Goal: Browse casually: Explore the website without a specific task or goal

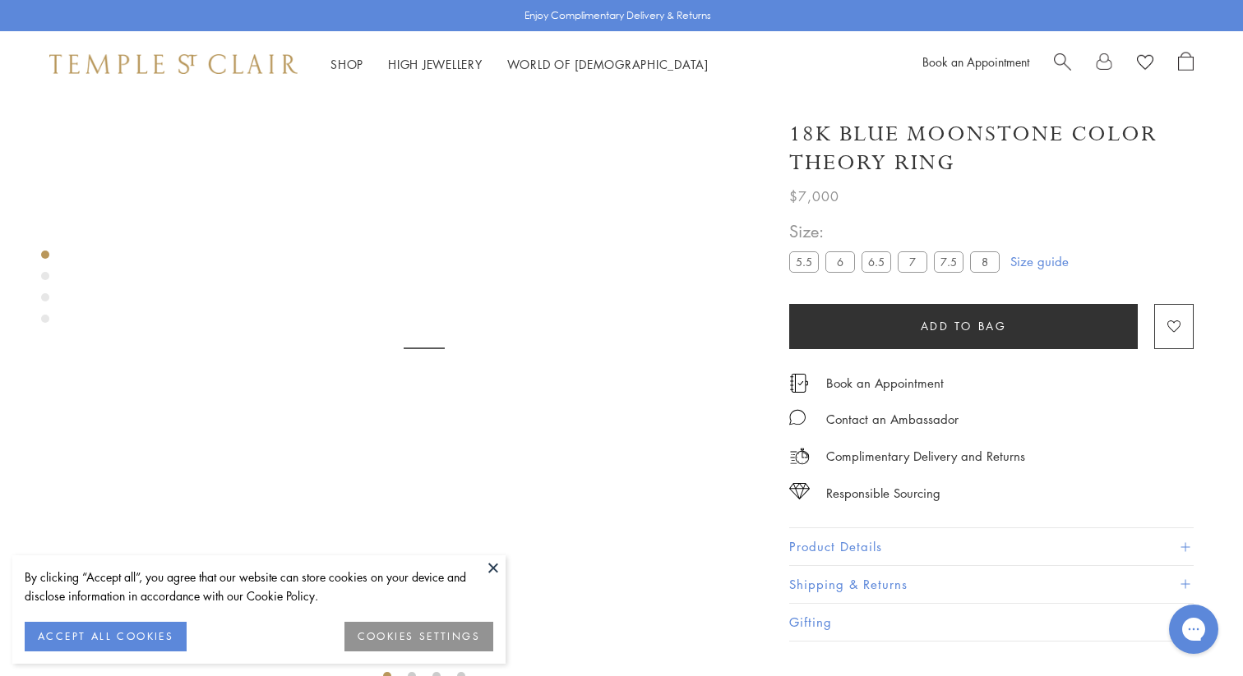
scroll to position [97, 0]
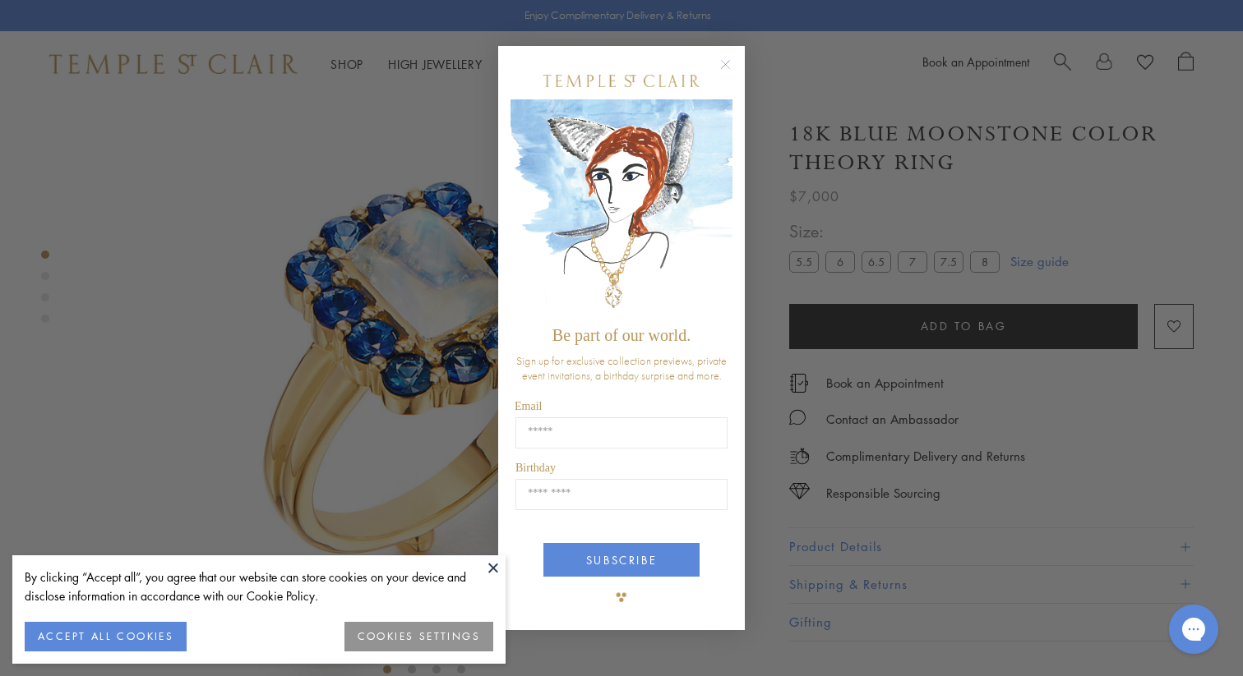
click at [731, 64] on circle "Close dialog" at bounding box center [726, 64] width 20 height 20
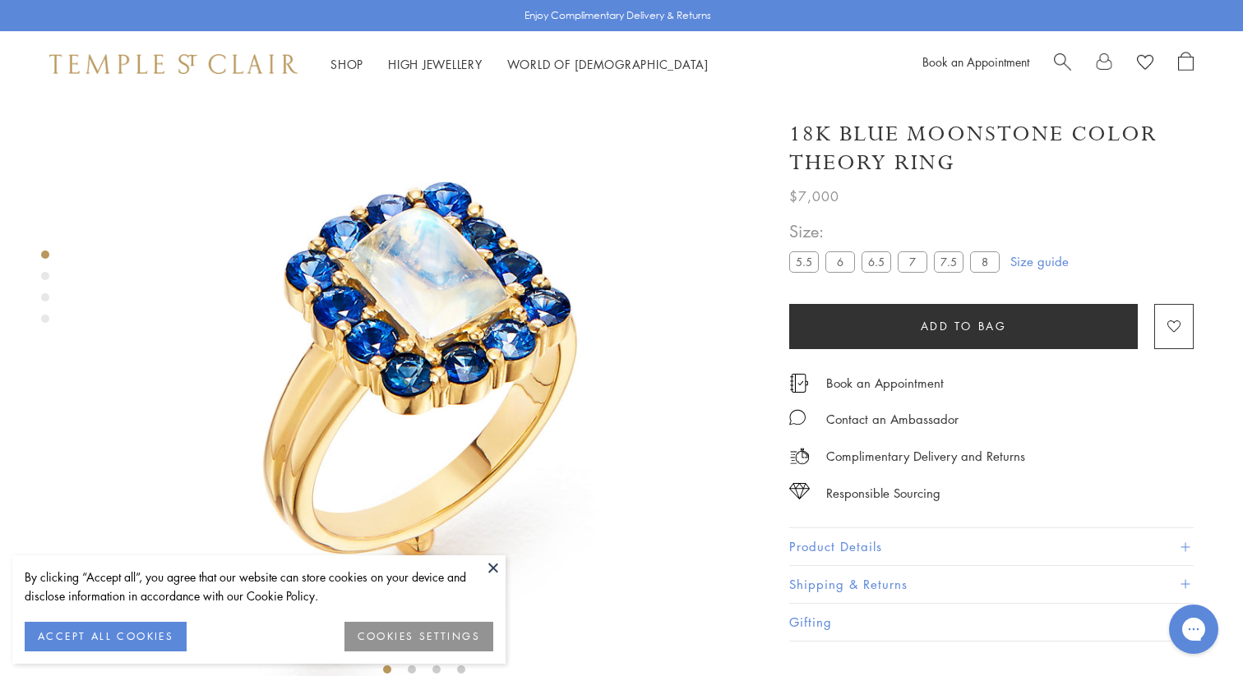
click at [393, 624] on button "COOKIES SETTINGS" at bounding box center [418, 637] width 149 height 30
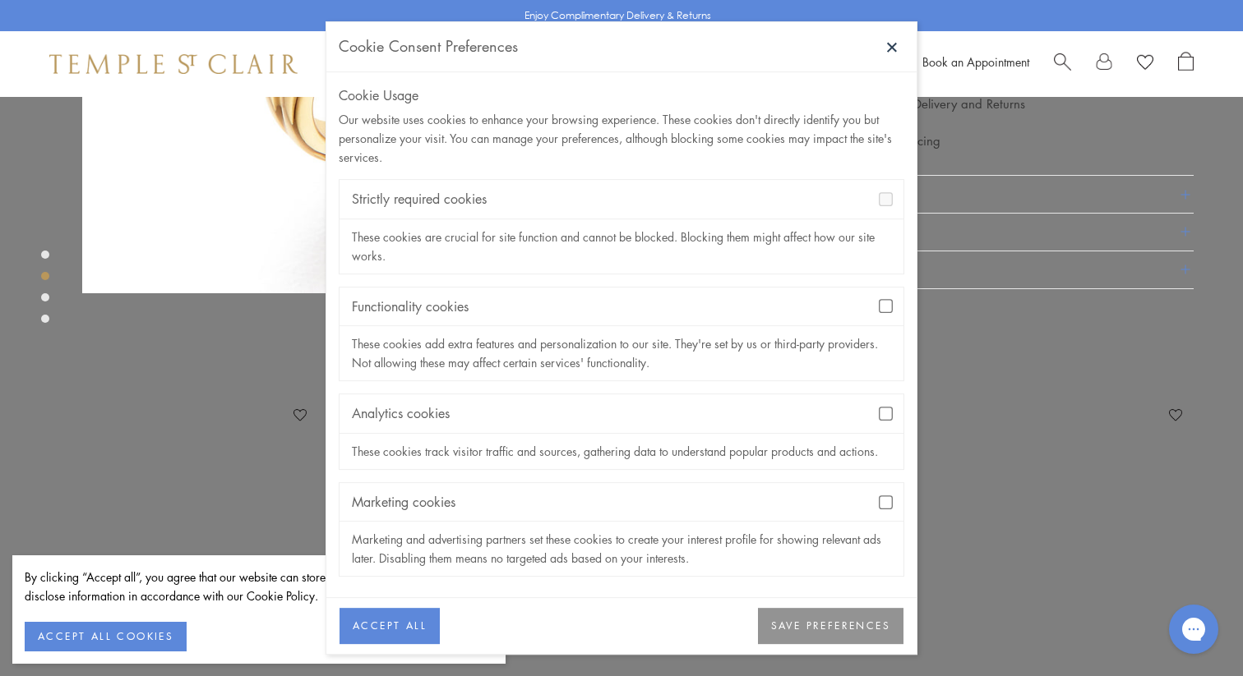
scroll to position [505, 0]
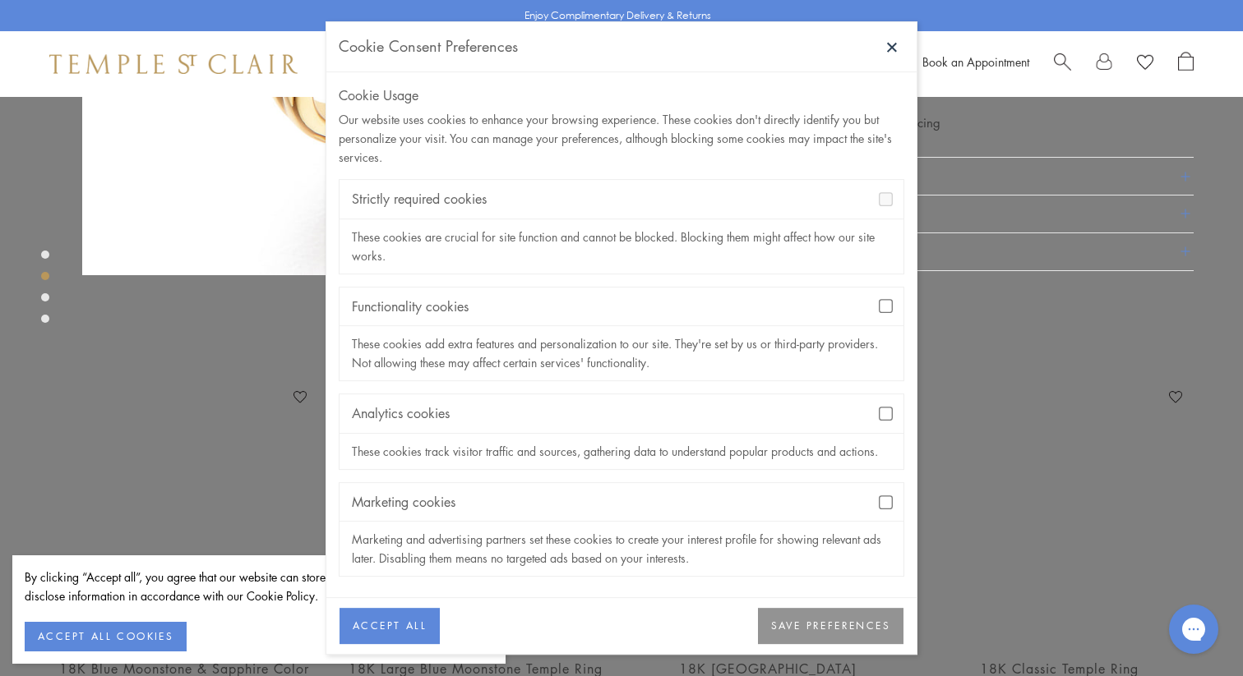
click at [843, 623] on button "SAVE PREFERENCES" at bounding box center [830, 627] width 145 height 36
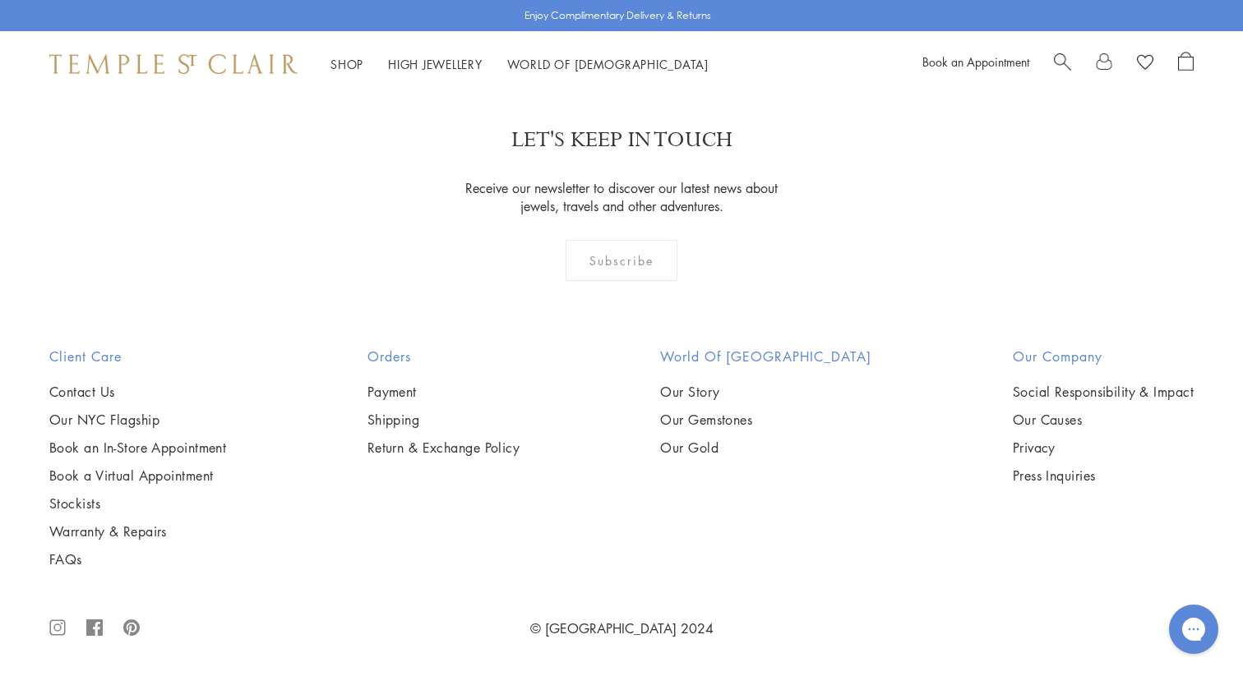
scroll to position [2854, 0]
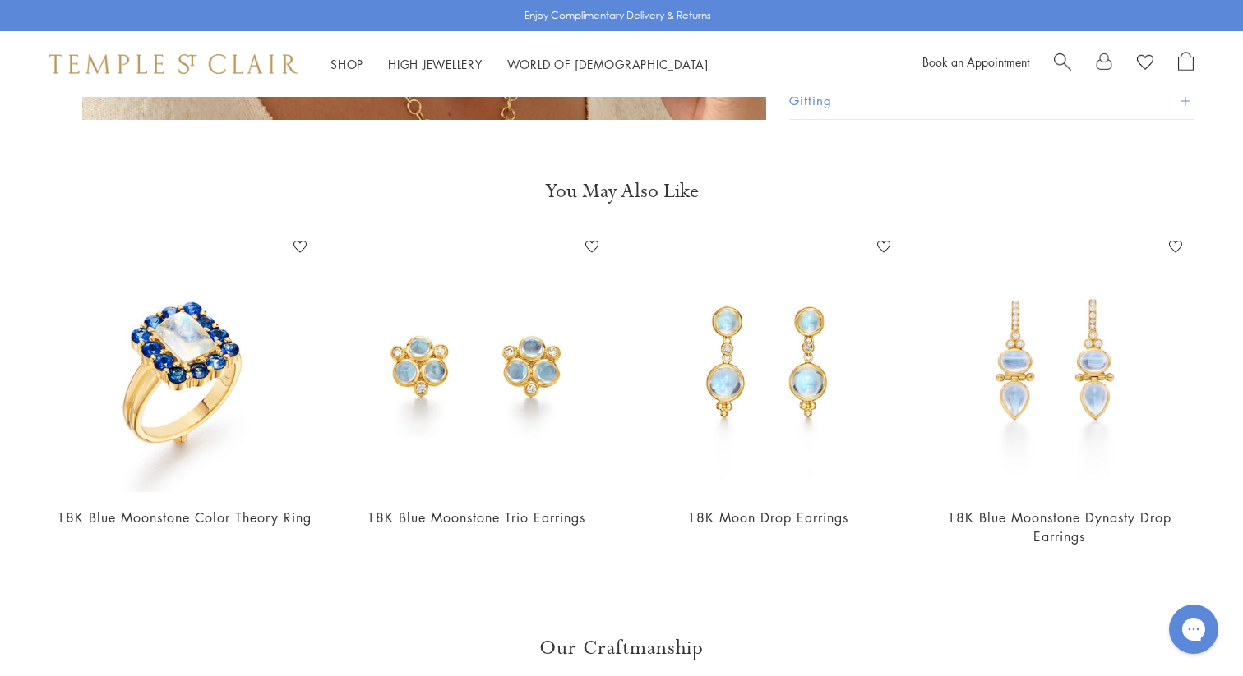
scroll to position [2153, 0]
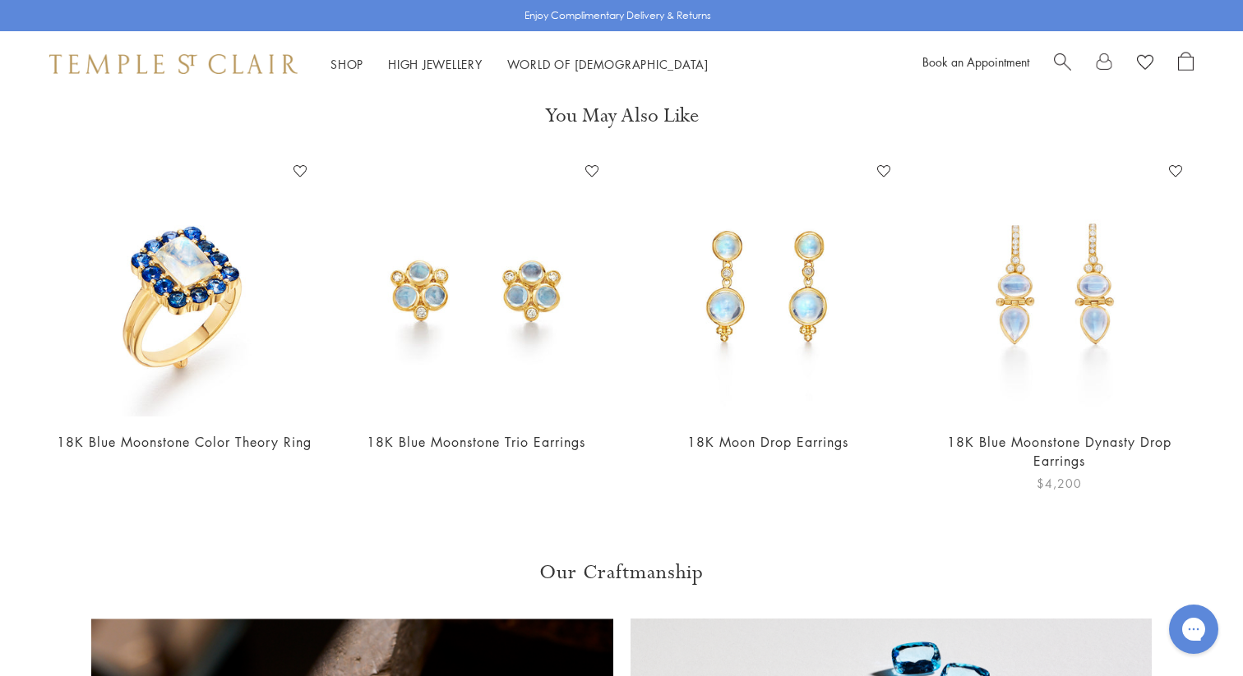
click at [1027, 271] on img at bounding box center [1058, 287] width 259 height 259
